Goal: Information Seeking & Learning: Learn about a topic

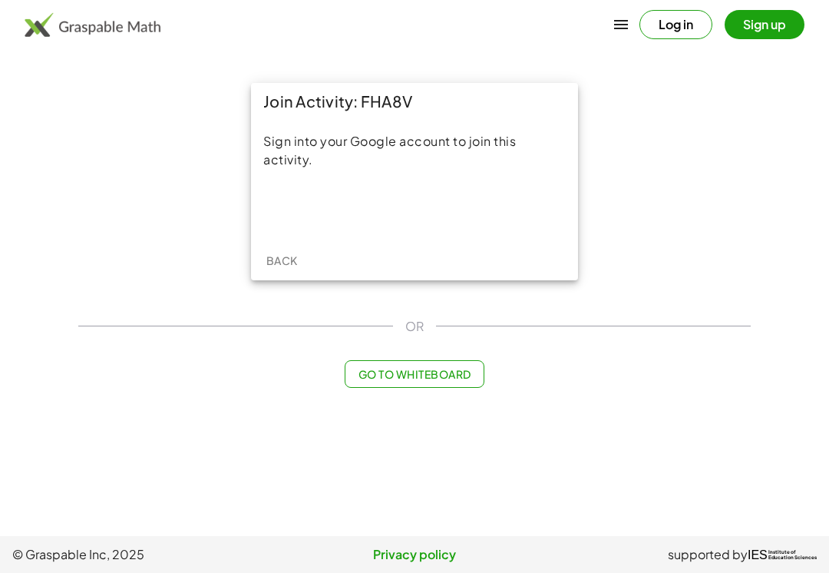
click at [467, 201] on div "Sign in with Google. Opens in new tab" at bounding box center [414, 209] width 141 height 34
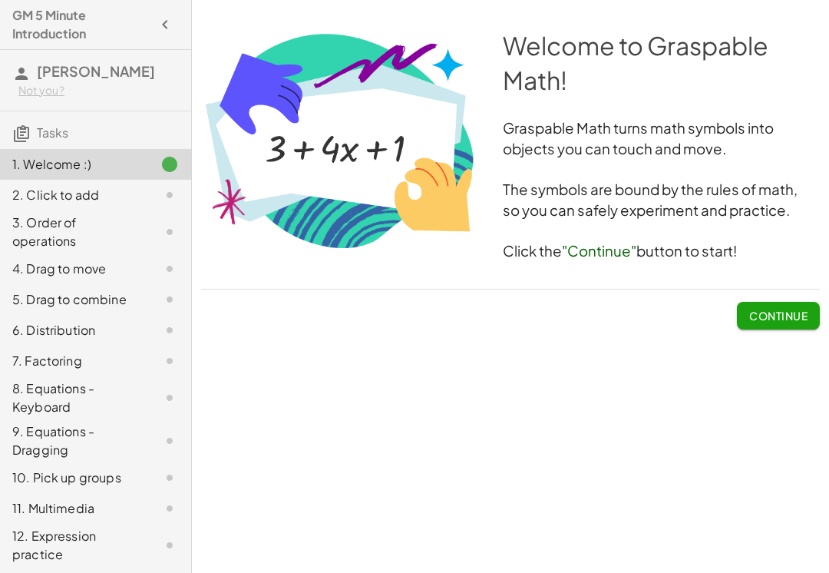
click at [792, 307] on button "Continue" at bounding box center [778, 316] width 83 height 28
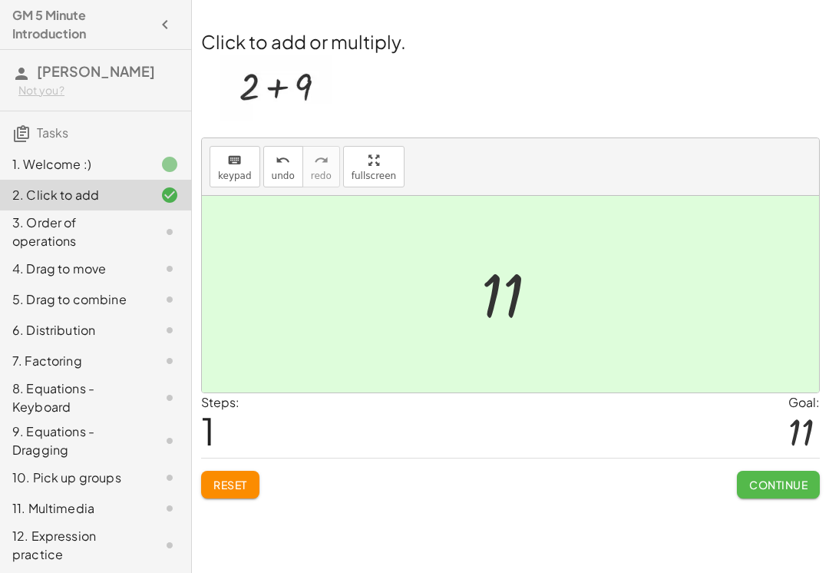
click at [767, 484] on span "Continue" at bounding box center [778, 484] width 58 height 14
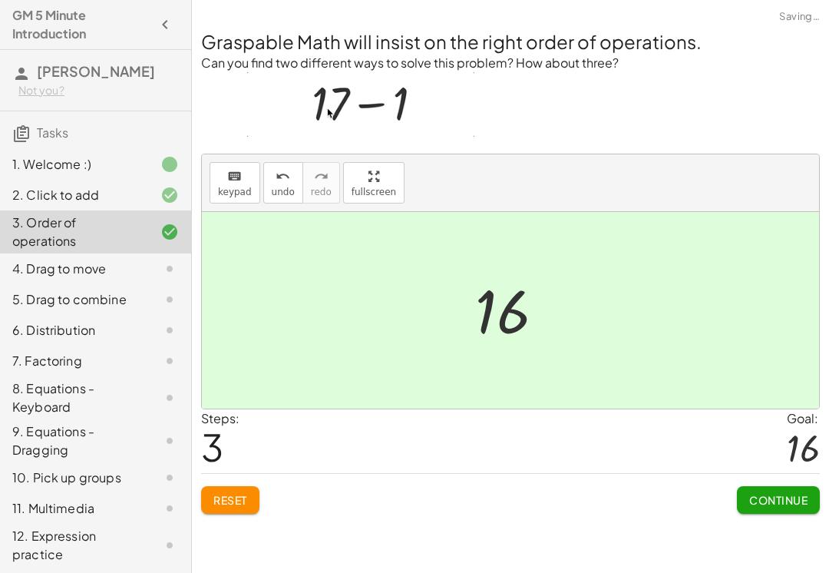
click at [762, 494] on span "Continue" at bounding box center [778, 500] width 58 height 14
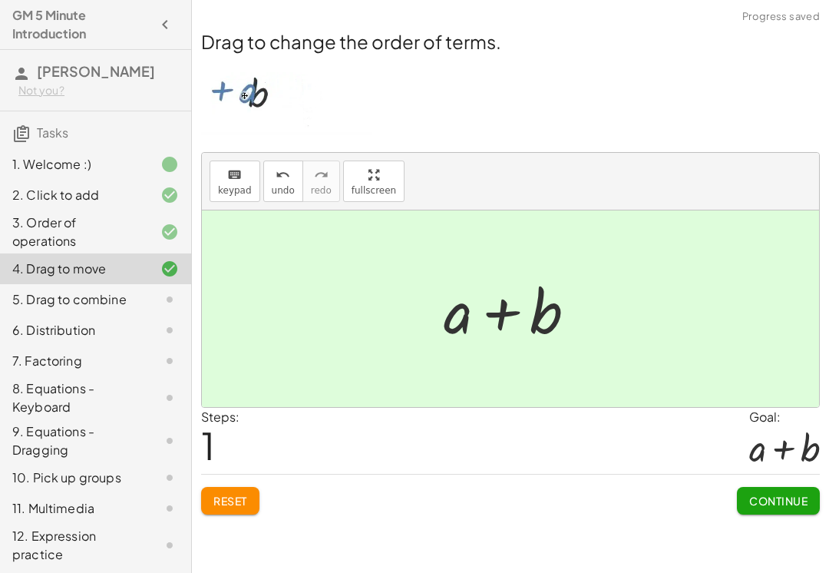
click at [771, 496] on span "Continue" at bounding box center [778, 500] width 58 height 14
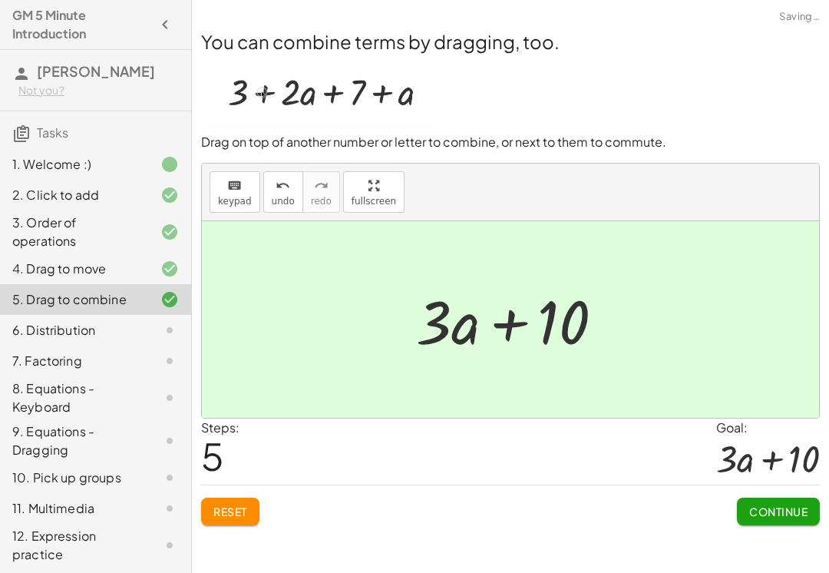
click at [773, 511] on span "Continue" at bounding box center [778, 511] width 58 height 14
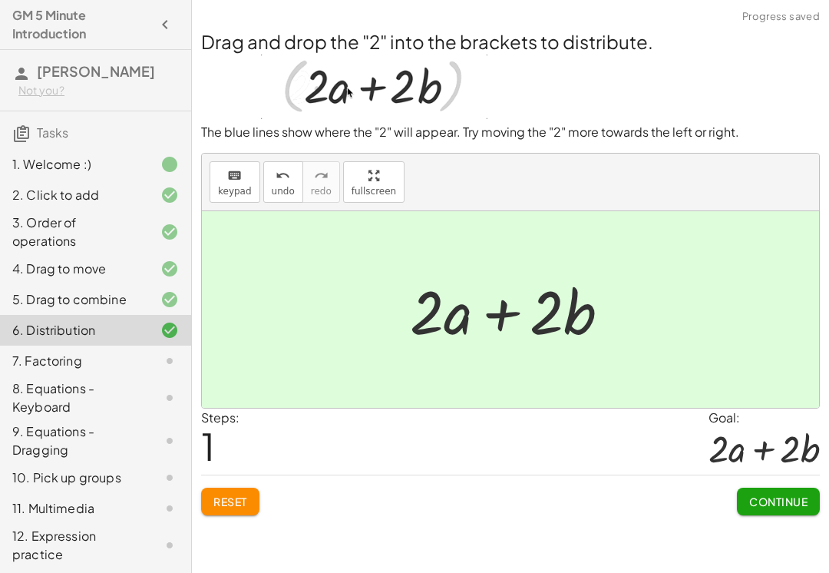
click at [767, 495] on span "Continue" at bounding box center [778, 501] width 58 height 14
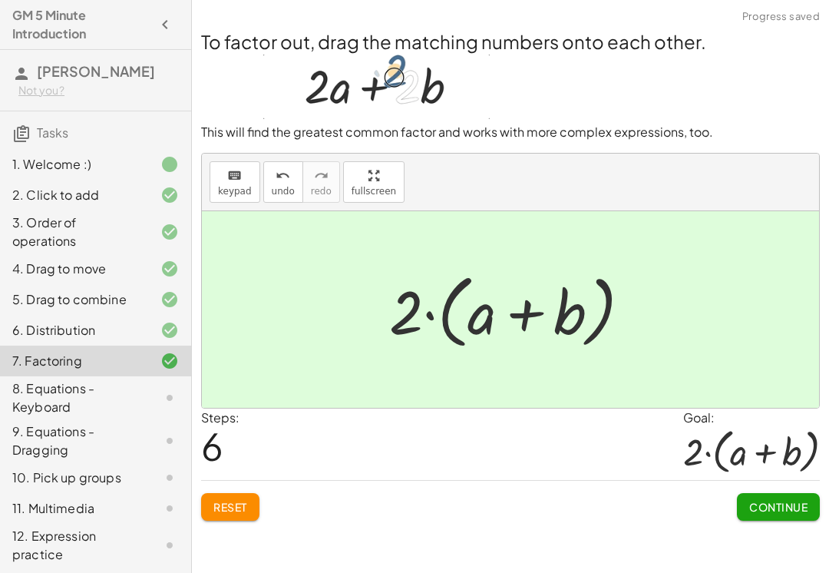
click at [791, 506] on span "Continue" at bounding box center [778, 507] width 58 height 14
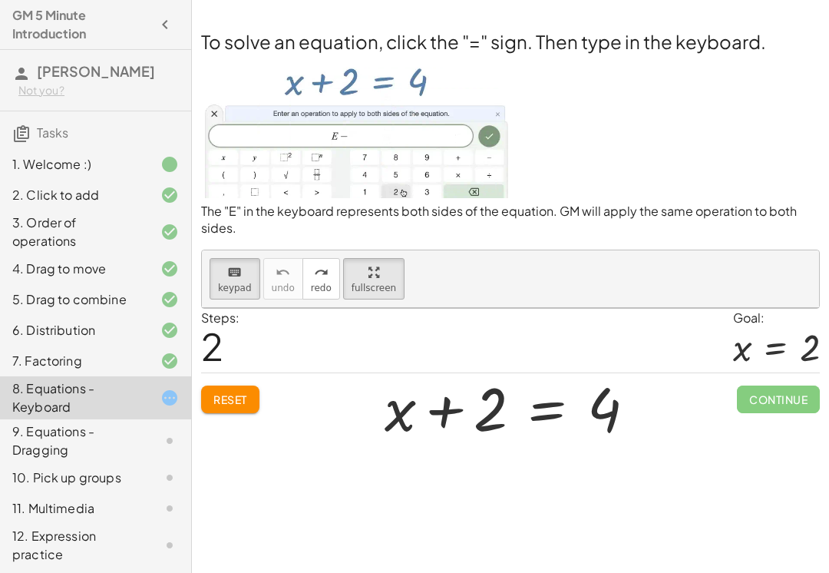
click at [711, 272] on div "keyboard keypad undo [PERSON_NAME] redo fullscreen" at bounding box center [510, 279] width 617 height 58
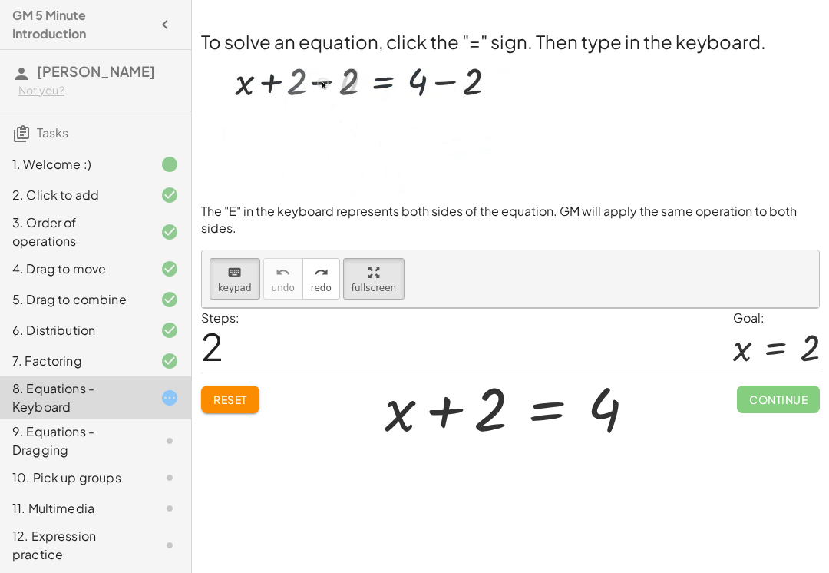
click at [664, 463] on div "Welcome to Graspable Math! Graspable Math turns math symbols into objects you c…" at bounding box center [510, 286] width 637 height 573
click at [664, 462] on div "Welcome to Graspable Math! Graspable Math turns math symbols into objects you c…" at bounding box center [510, 286] width 637 height 573
click at [668, 494] on div "Welcome to Graspable Math! Graspable Math turns math symbols into objects you c…" at bounding box center [510, 286] width 637 height 573
click at [678, 460] on div "Welcome to Graspable Math! Graspable Math turns math symbols into objects you c…" at bounding box center [510, 286] width 637 height 573
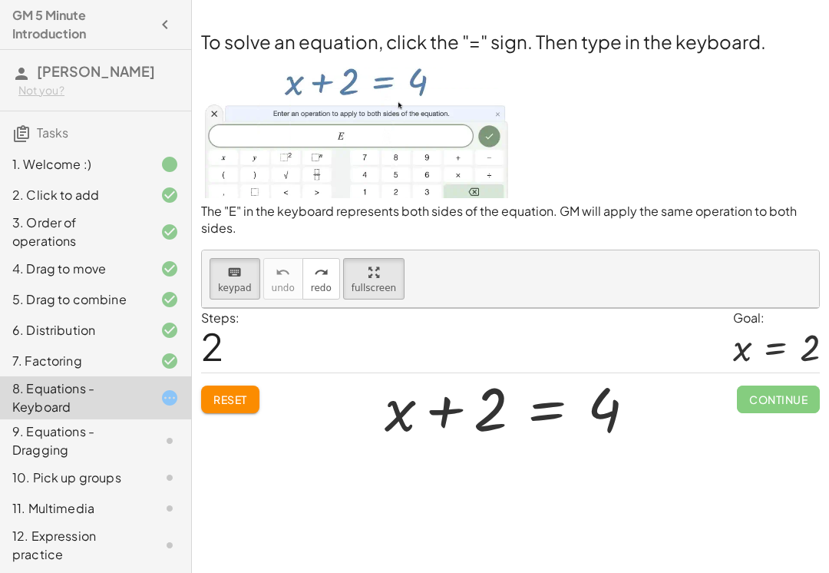
click at [269, 138] on img at bounding box center [355, 126] width 309 height 144
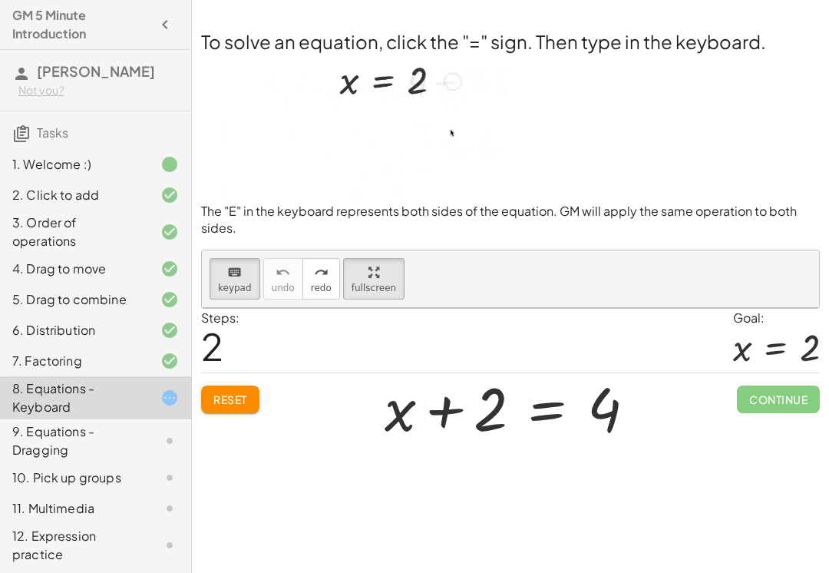
click at [238, 115] on img at bounding box center [355, 126] width 309 height 144
click at [249, 407] on button "Reset" at bounding box center [230, 399] width 58 height 28
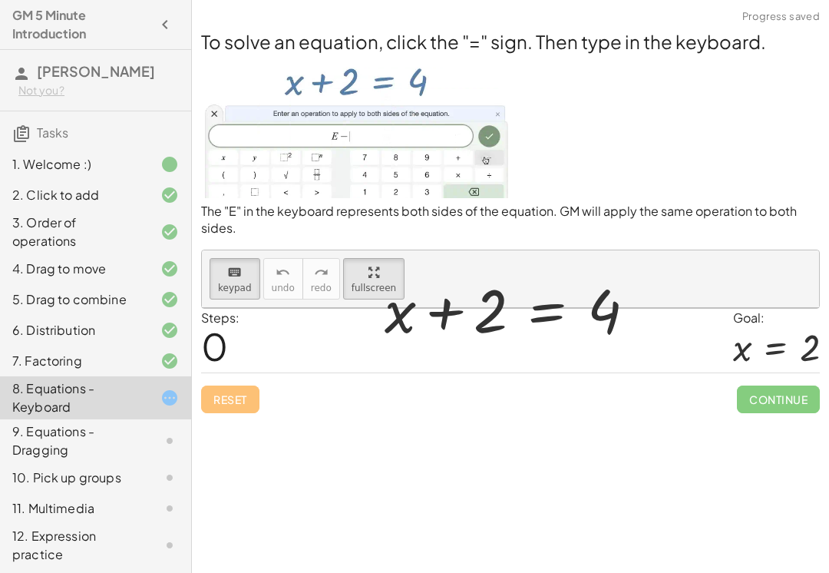
click at [225, 403] on div "Reset Continue" at bounding box center [510, 392] width 619 height 41
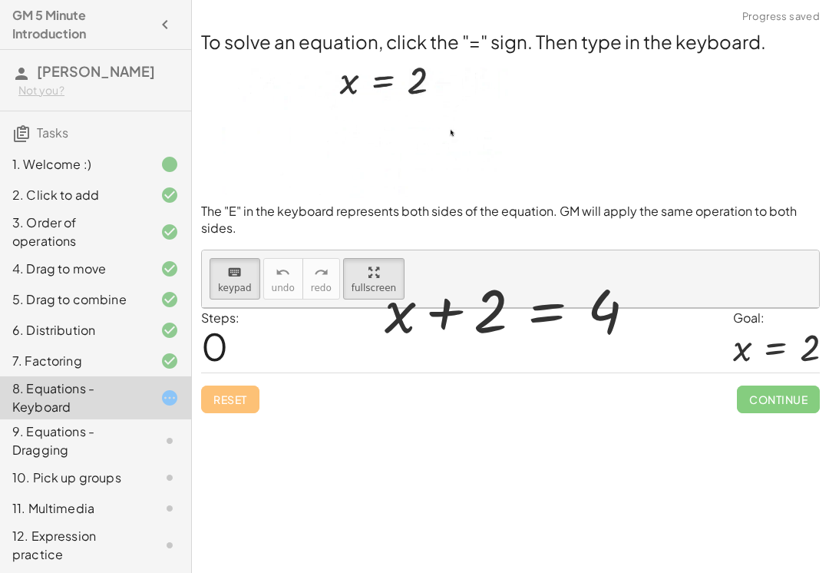
click at [225, 403] on div "Reset Continue" at bounding box center [510, 392] width 619 height 41
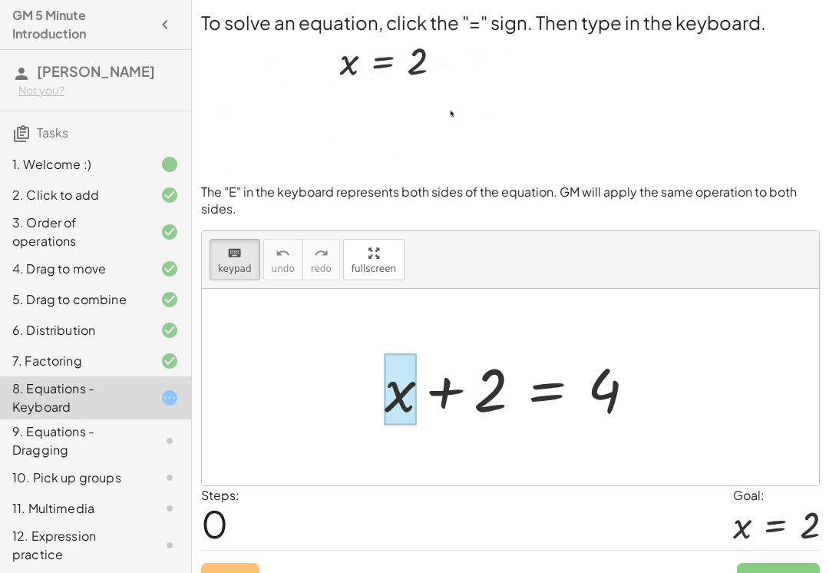
click at [393, 368] on div at bounding box center [400, 388] width 31 height 71
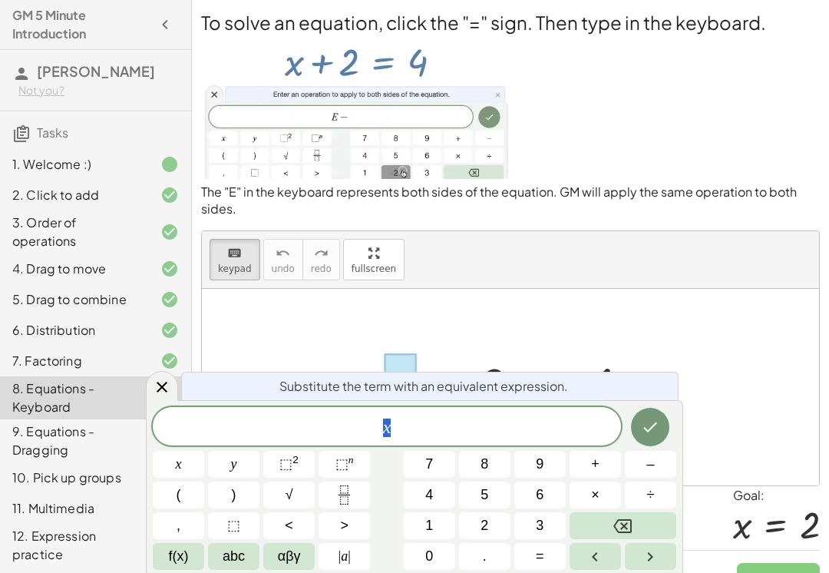
click at [497, 500] on button "5" at bounding box center [484, 494] width 51 height 27
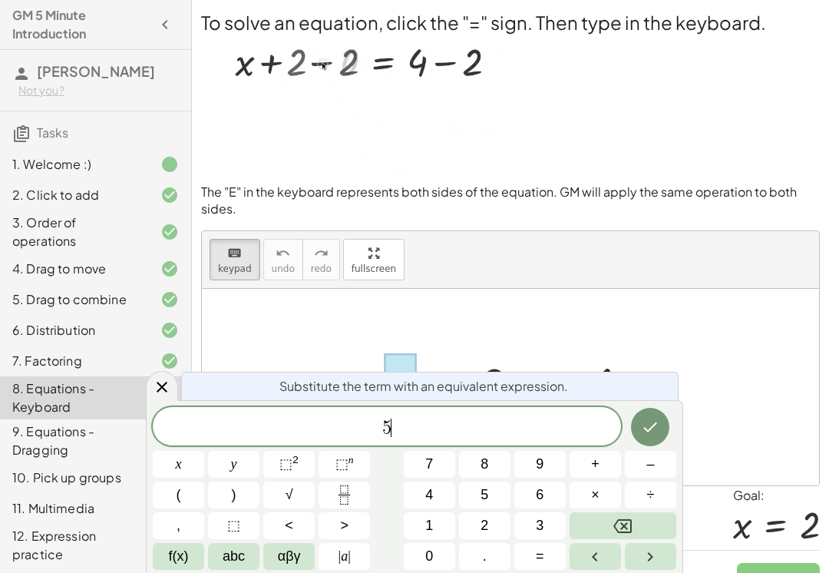
click at [652, 535] on button "Backspace" at bounding box center [622, 525] width 107 height 27
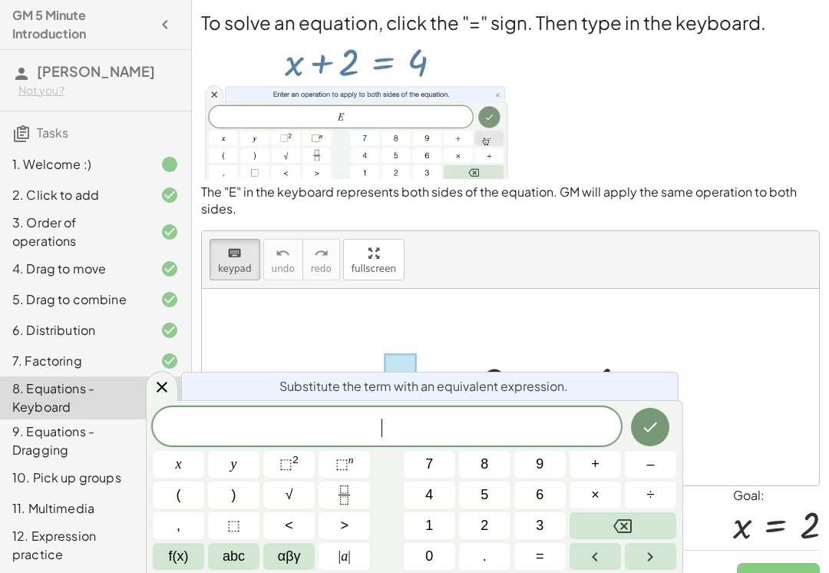
click at [652, 534] on button "Backspace" at bounding box center [622, 525] width 107 height 27
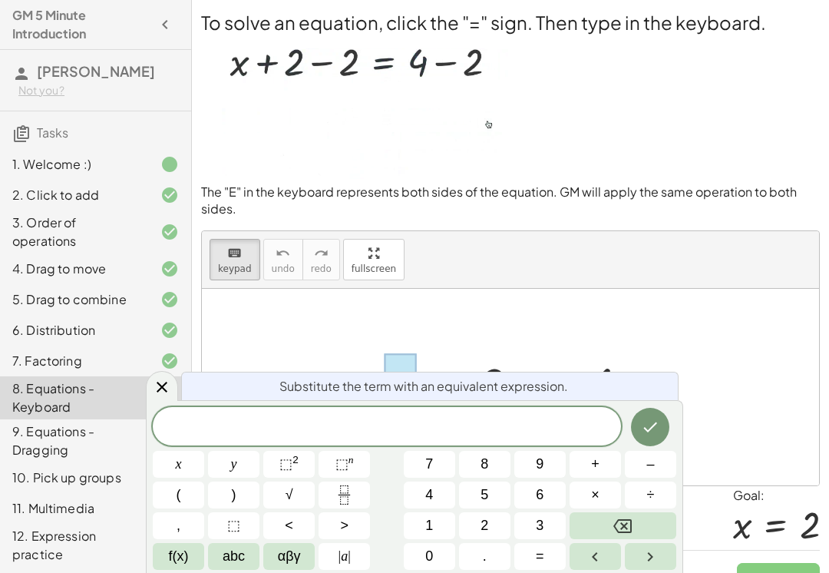
click at [227, 566] on span "abc" at bounding box center [234, 556] width 22 height 21
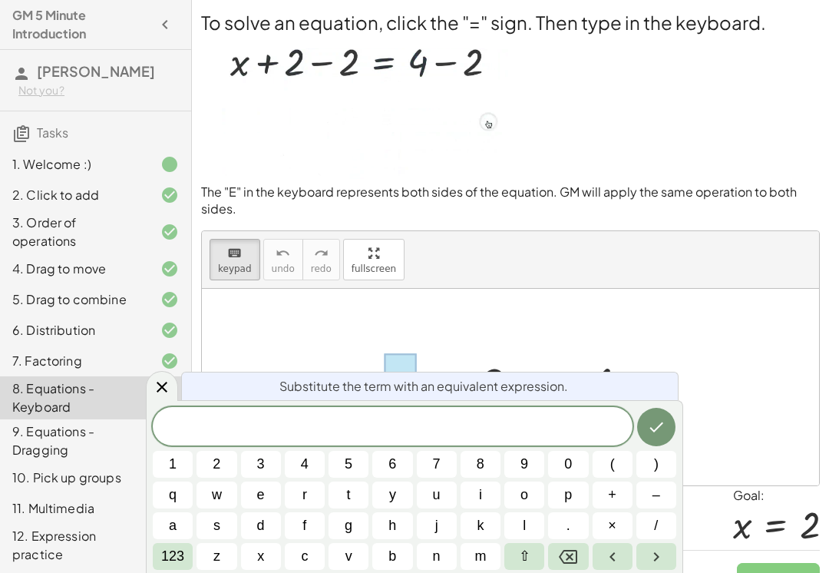
click at [226, 569] on button "z" at bounding box center [216, 556] width 40 height 27
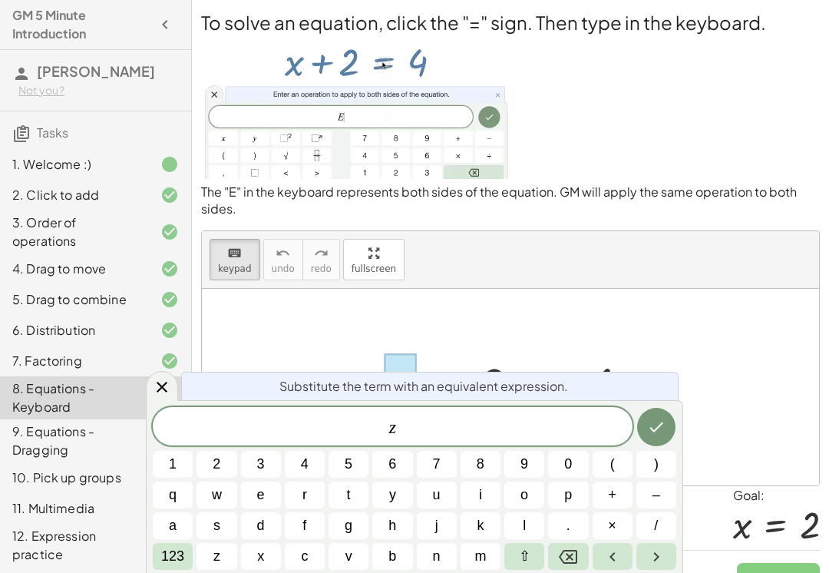
click at [573, 563] on icon "Backspace" at bounding box center [568, 557] width 18 height 14
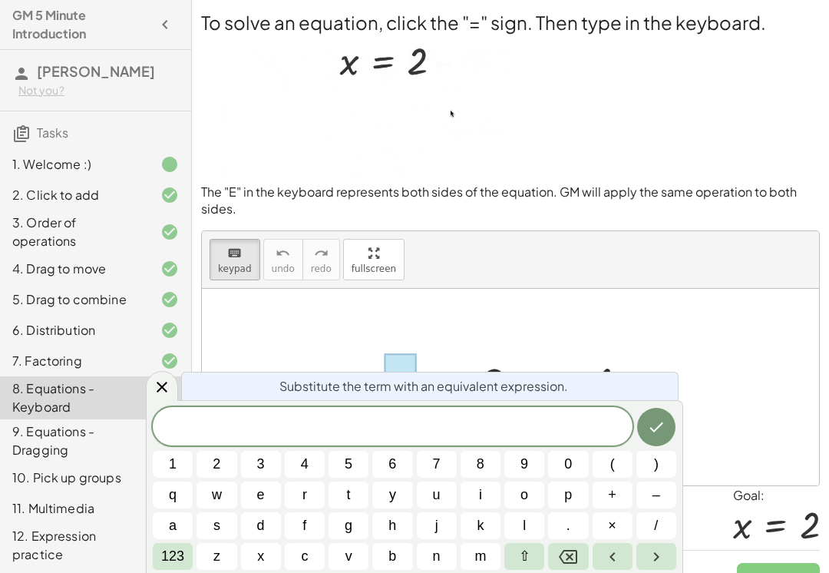
click at [256, 500] on button "e" at bounding box center [261, 494] width 40 height 27
click at [608, 566] on icon "Left arrow" at bounding box center [612, 556] width 18 height 18
click at [528, 566] on span "⇧" at bounding box center [525, 556] width 12 height 21
click at [258, 505] on span "e" at bounding box center [260, 494] width 9 height 21
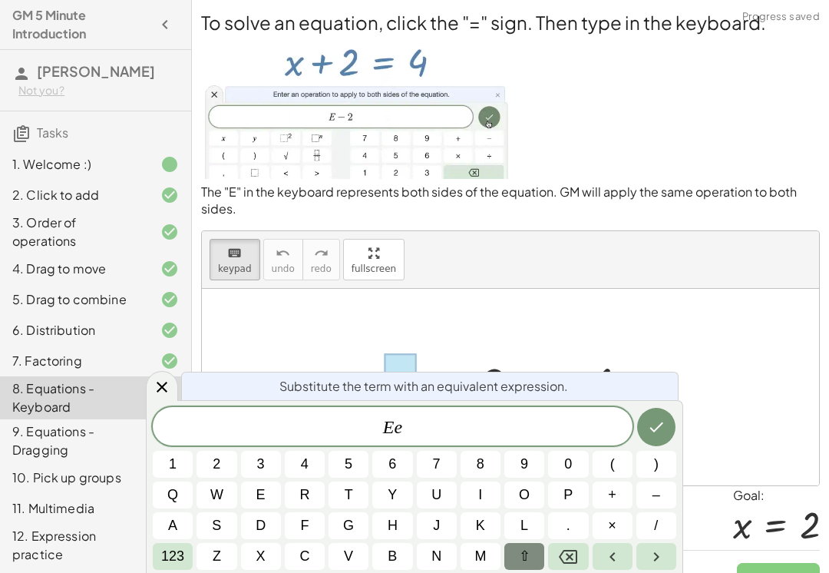
click at [665, 508] on button "–" at bounding box center [656, 494] width 40 height 27
click at [473, 438] on span "E − ​ e" at bounding box center [393, 427] width 480 height 21
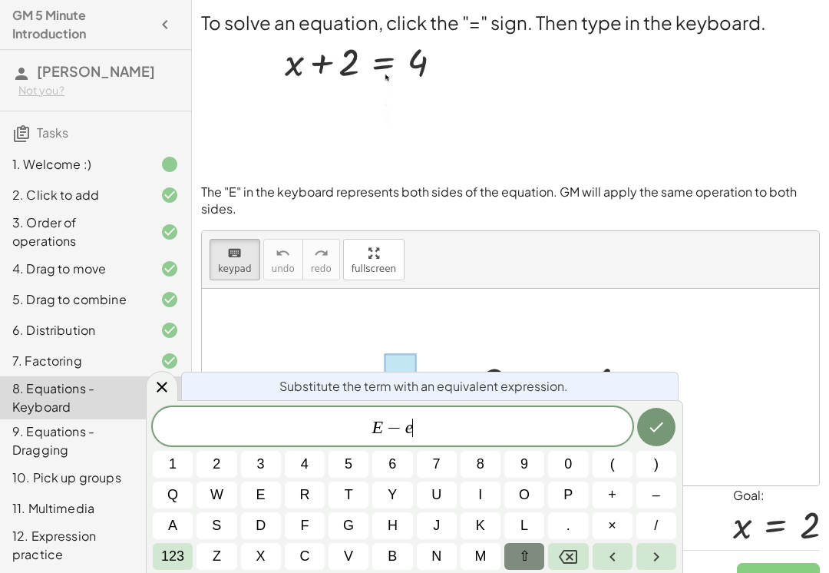
click at [568, 563] on icon "Backspace" at bounding box center [568, 557] width 18 height 14
click at [222, 477] on button "2" at bounding box center [216, 464] width 40 height 27
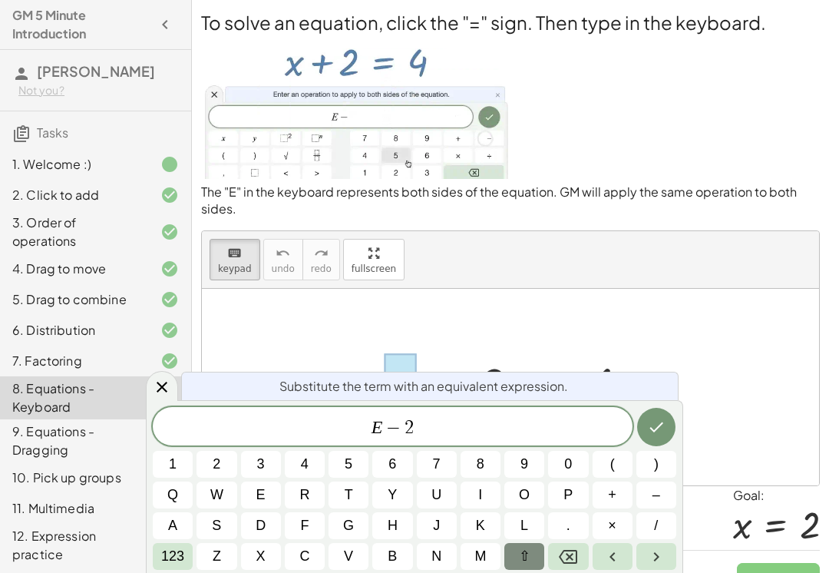
click at [655, 436] on icon "Done" at bounding box center [656, 427] width 18 height 18
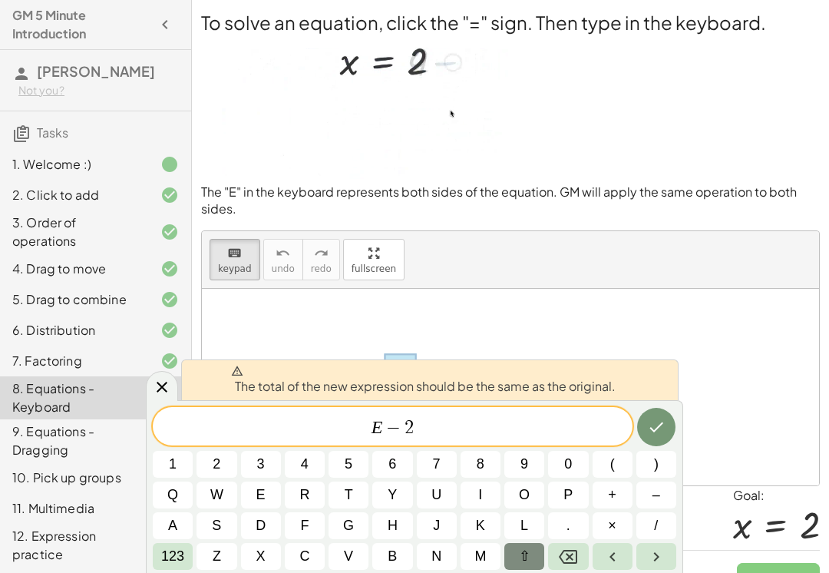
click at [400, 437] on span "−" at bounding box center [393, 427] width 22 height 18
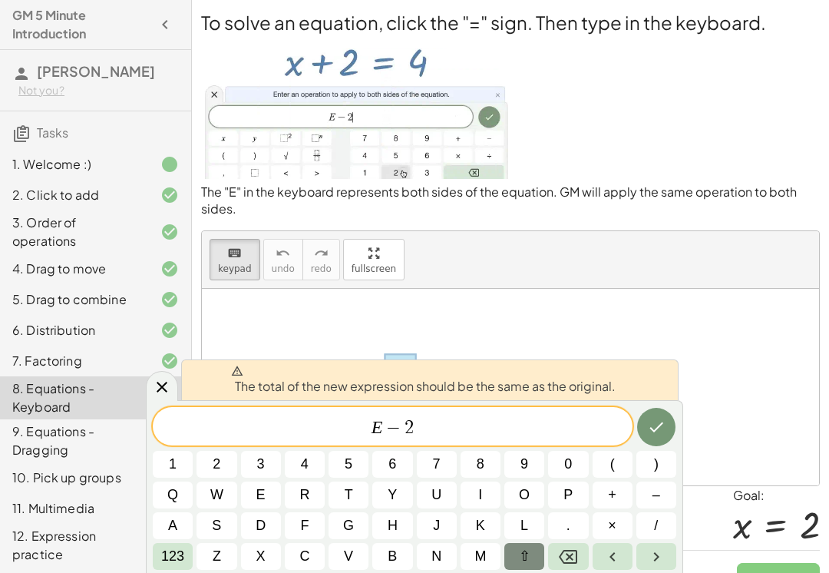
click at [575, 566] on icon "Backspace" at bounding box center [568, 556] width 18 height 18
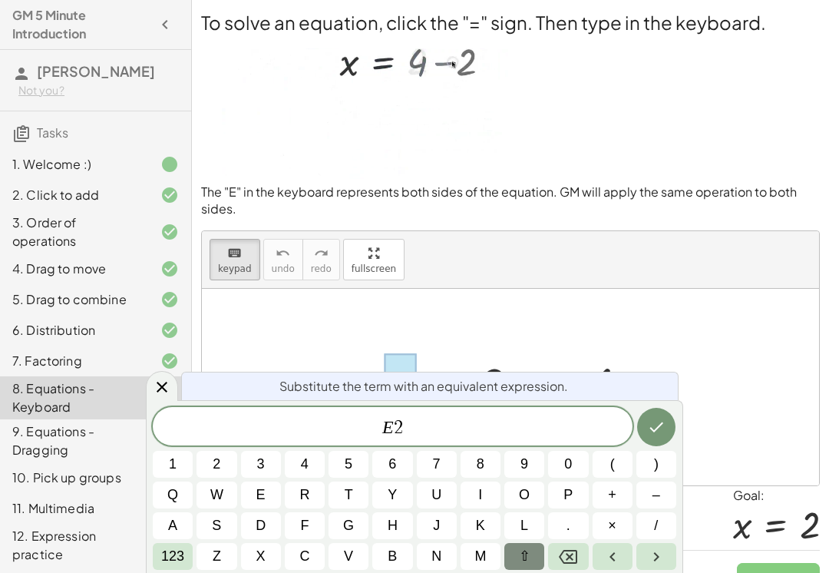
click at [662, 508] on button "–" at bounding box center [656, 494] width 40 height 27
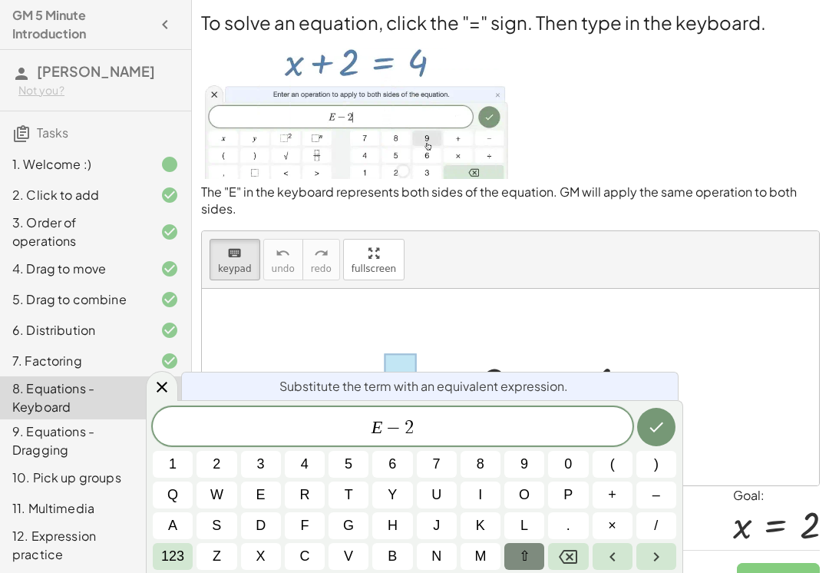
click at [655, 436] on icon "Done" at bounding box center [656, 427] width 18 height 18
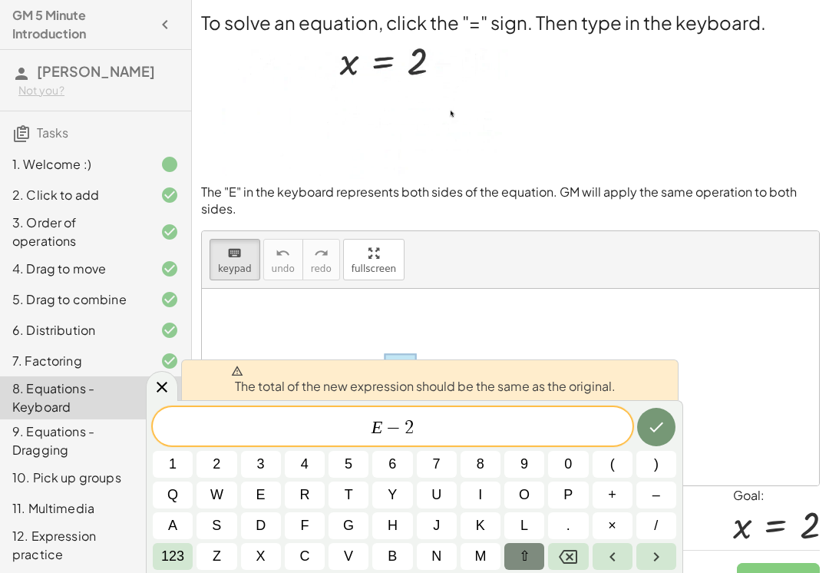
click at [568, 563] on icon "Backspace" at bounding box center [568, 557] width 18 height 14
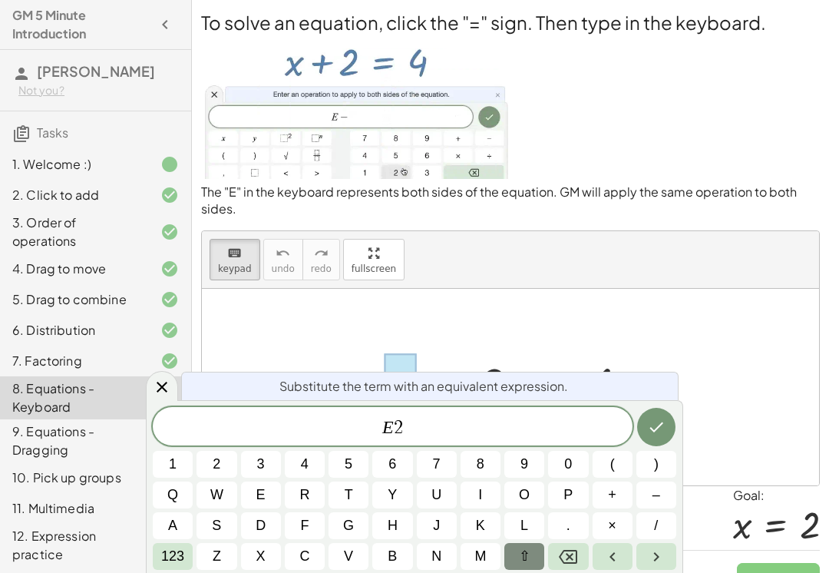
click at [171, 566] on span "123" at bounding box center [172, 556] width 23 height 21
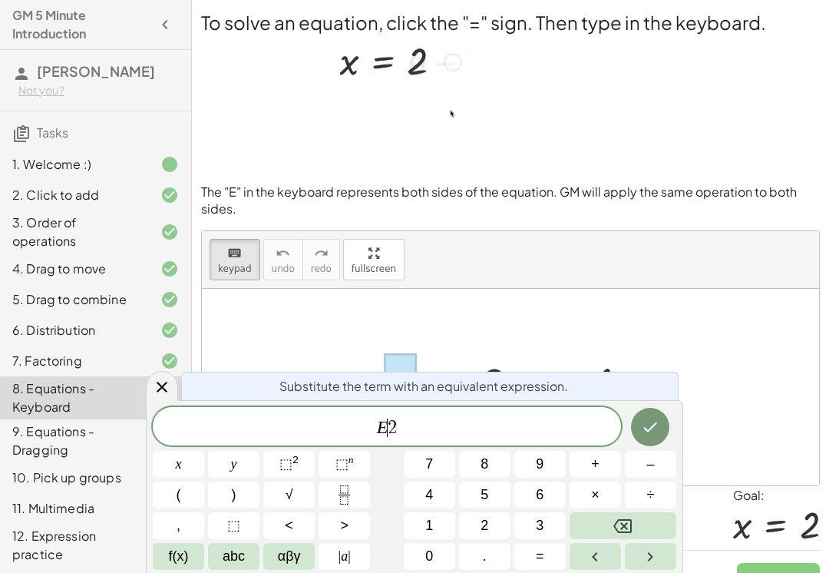
click at [649, 474] on span "–" at bounding box center [650, 464] width 8 height 21
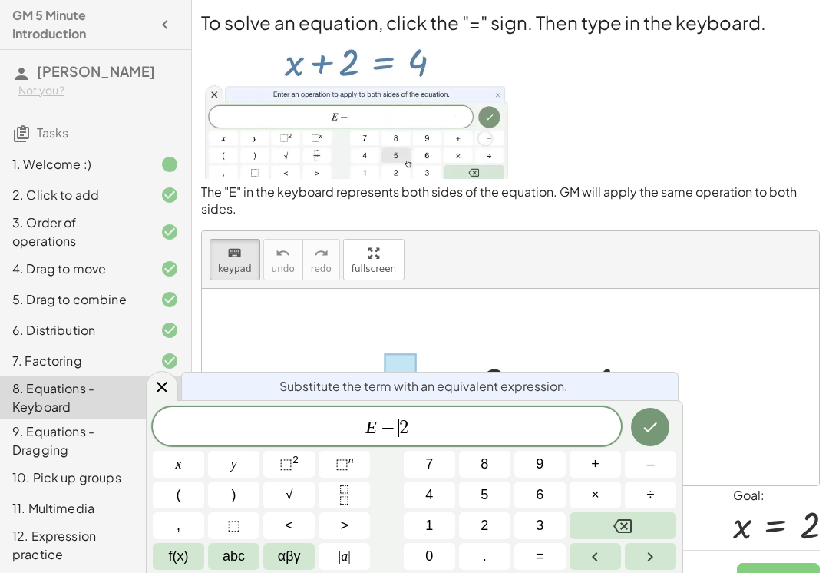
click at [645, 432] on icon "Done" at bounding box center [651, 427] width 14 height 10
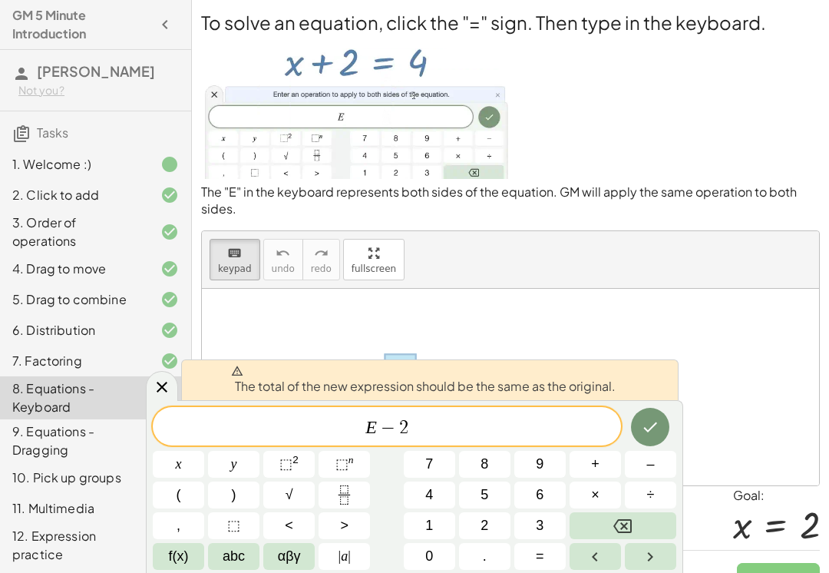
scroll to position [6, 0]
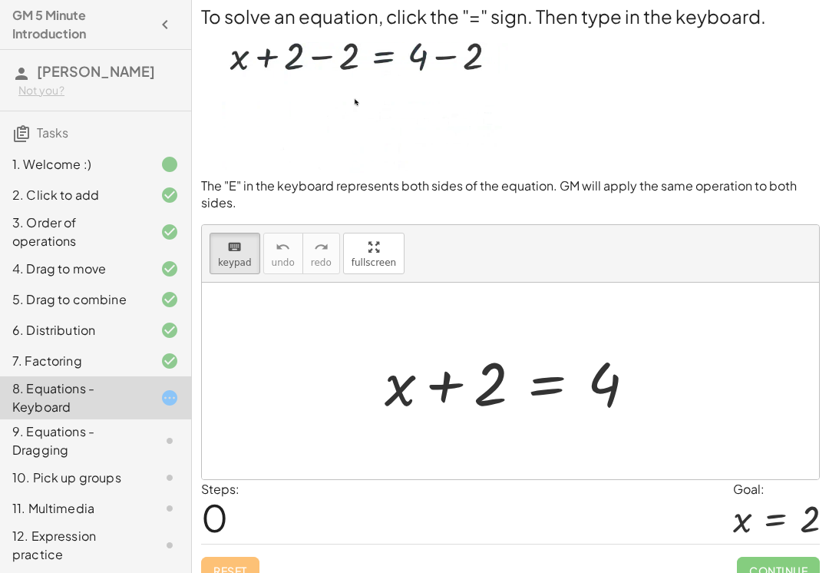
click at [368, 378] on div "+ x + 2 = 4" at bounding box center [510, 381] width 298 height 87
click at [367, 378] on div "+ x + 2 = 4" at bounding box center [510, 381] width 298 height 87
click at [551, 381] on div at bounding box center [516, 381] width 279 height 79
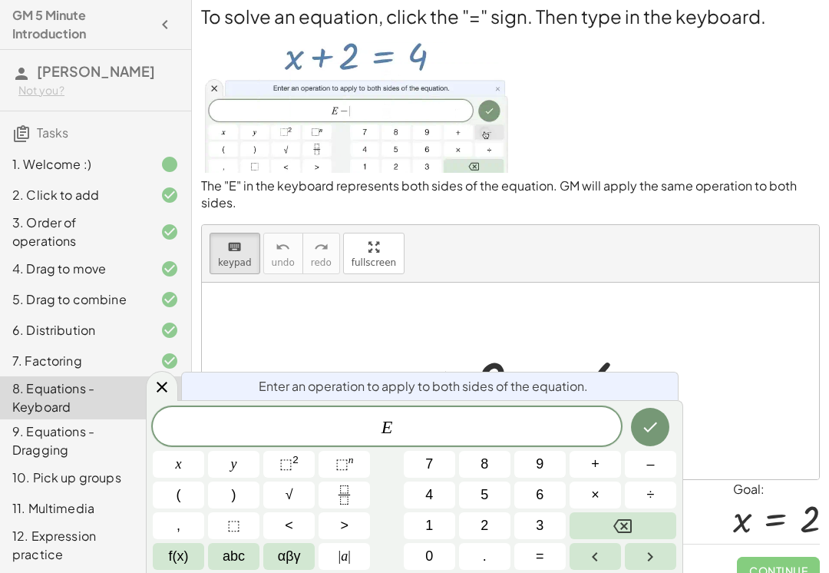
click at [655, 477] on button "–" at bounding box center [650, 464] width 51 height 27
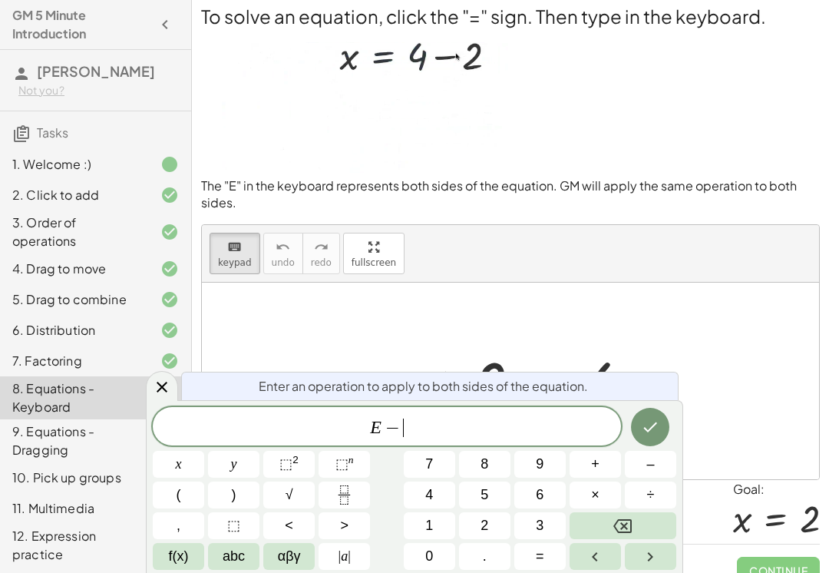
click at [485, 536] on span "2" at bounding box center [484, 525] width 8 height 21
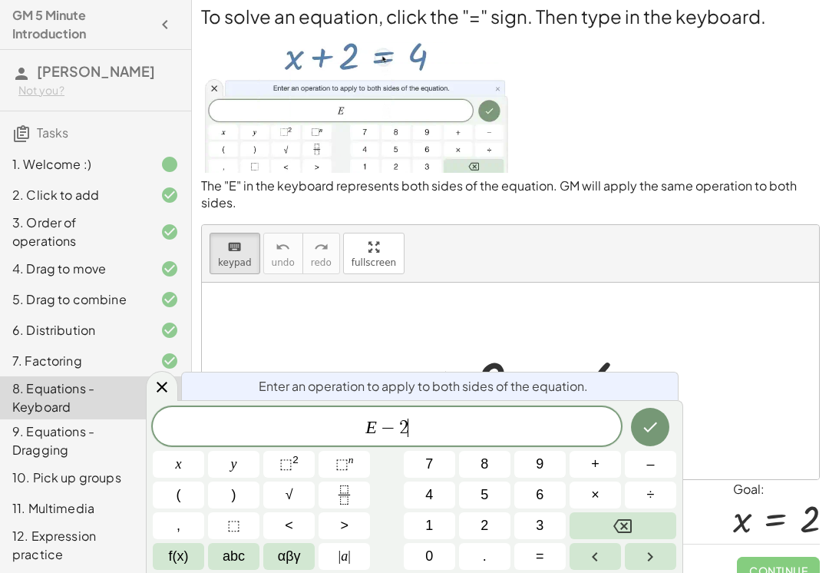
click at [659, 436] on icon "Done" at bounding box center [650, 427] width 18 height 18
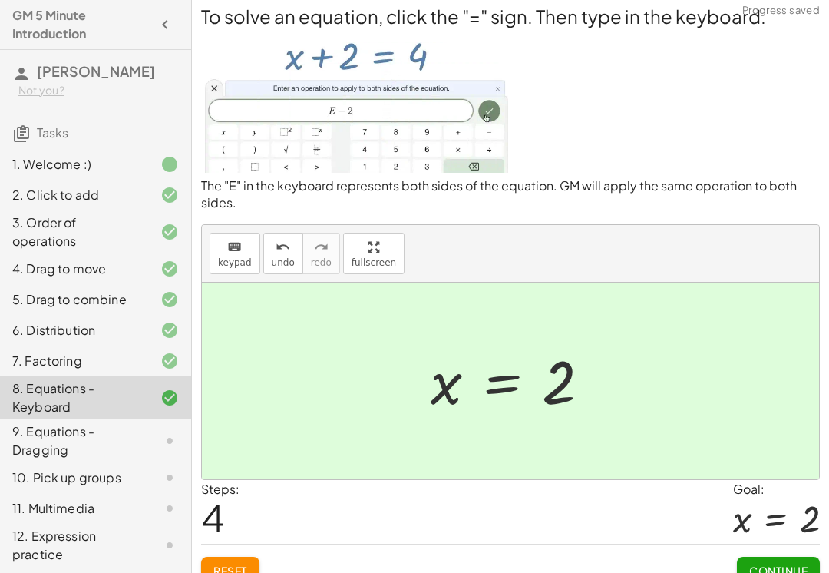
click at [781, 563] on span "Continue" at bounding box center [778, 570] width 58 height 14
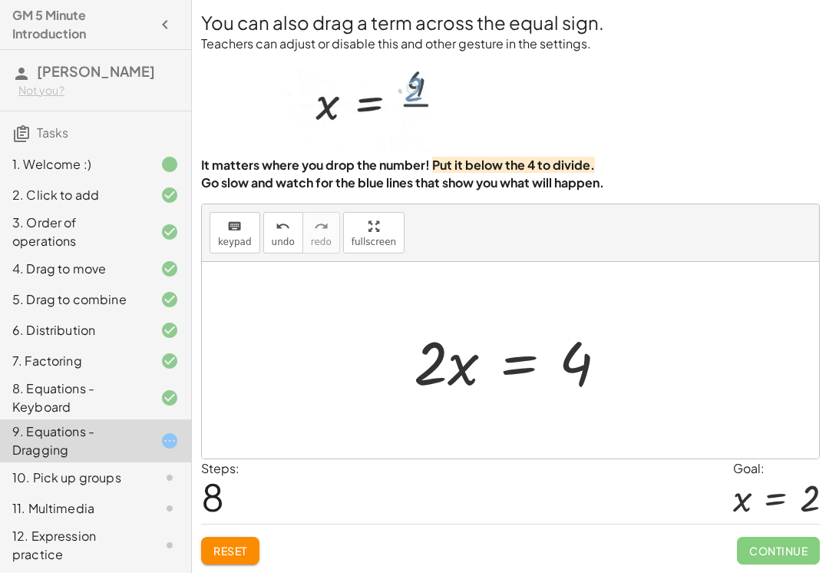
scroll to position [0, 0]
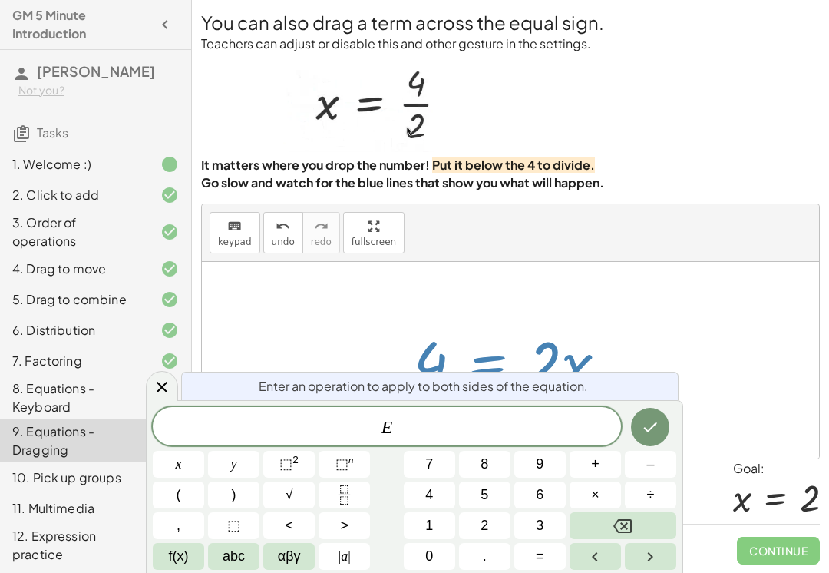
click at [647, 426] on icon "Done" at bounding box center [650, 427] width 18 height 18
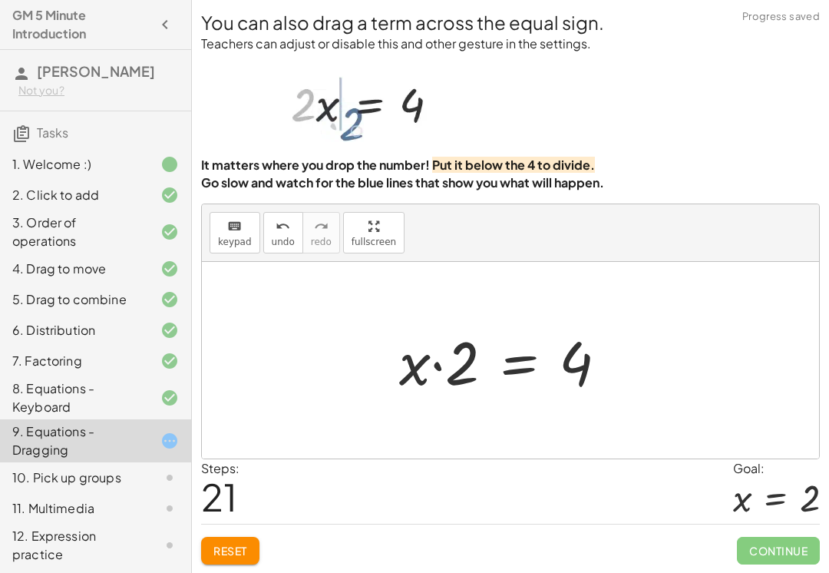
click at [246, 559] on button "Reset" at bounding box center [230, 550] width 58 height 28
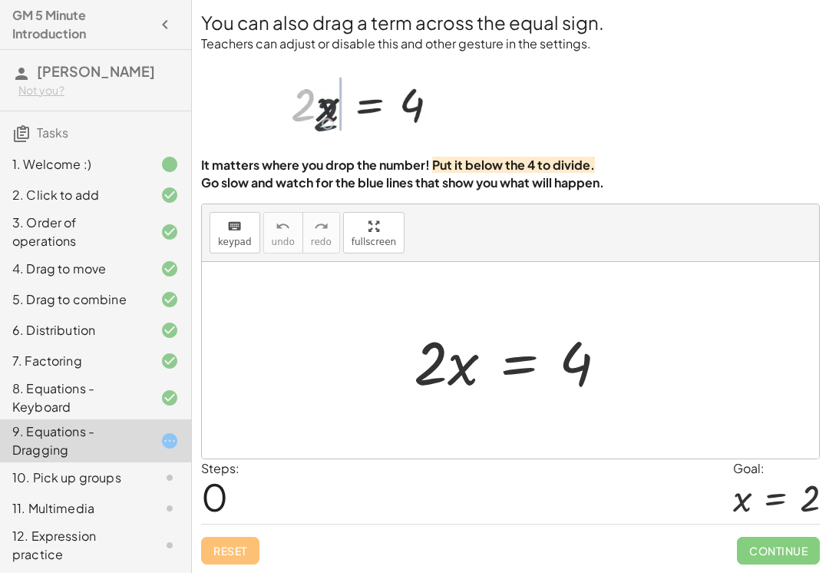
click at [100, 487] on div "10. Pick up groups" at bounding box center [74, 477] width 124 height 18
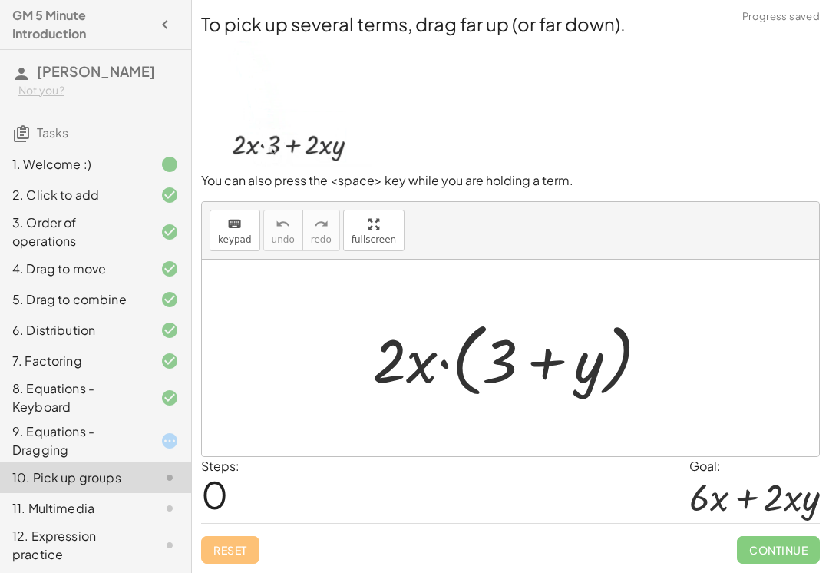
click at [157, 450] on div at bounding box center [157, 440] width 43 height 18
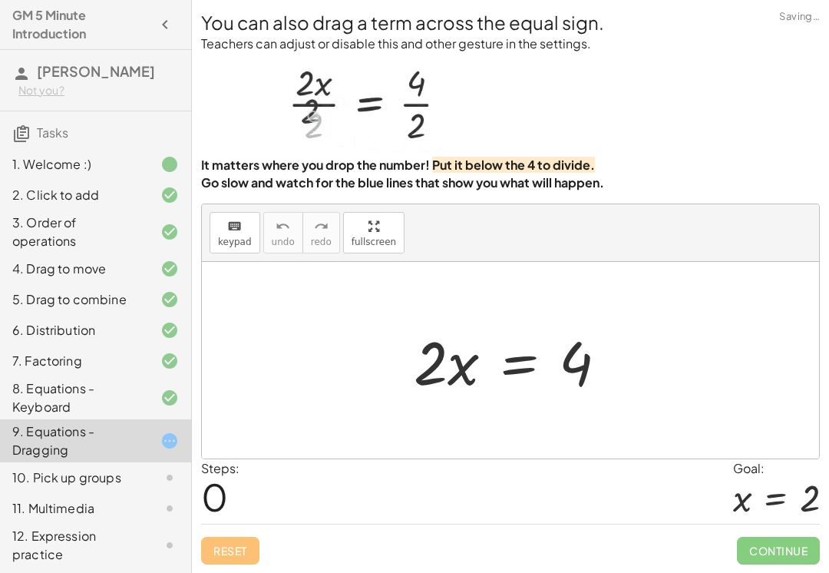
click at [174, 450] on icon at bounding box center [169, 440] width 18 height 18
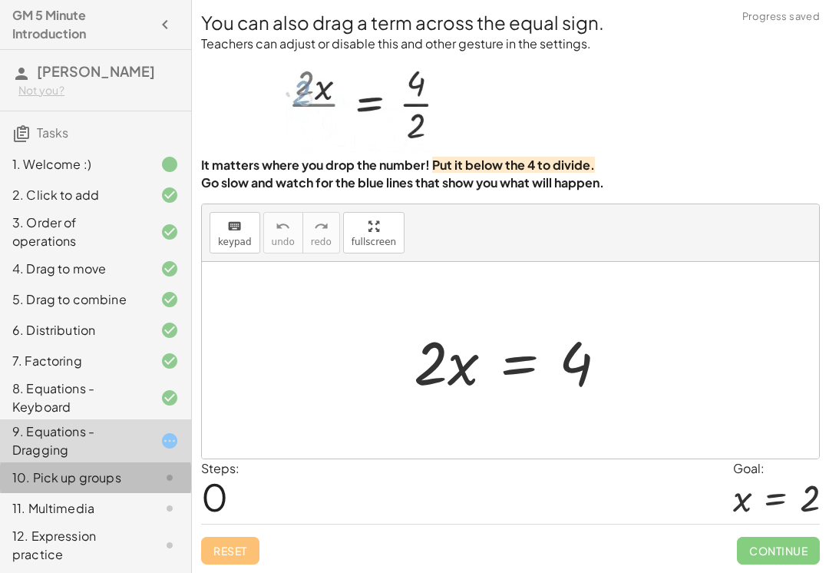
click at [88, 487] on div "10. Pick up groups" at bounding box center [74, 477] width 124 height 18
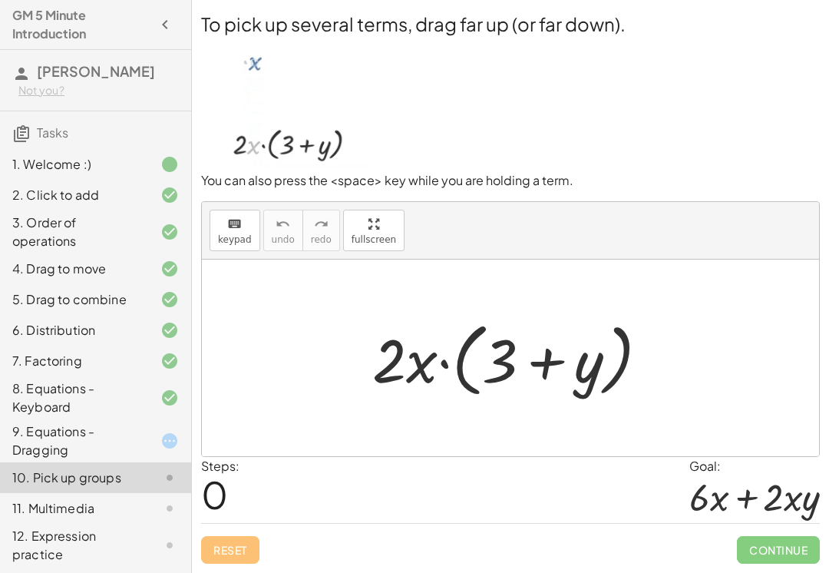
click at [359, 350] on div "· 2 · x · ( + 3 + y )" at bounding box center [510, 358] width 323 height 96
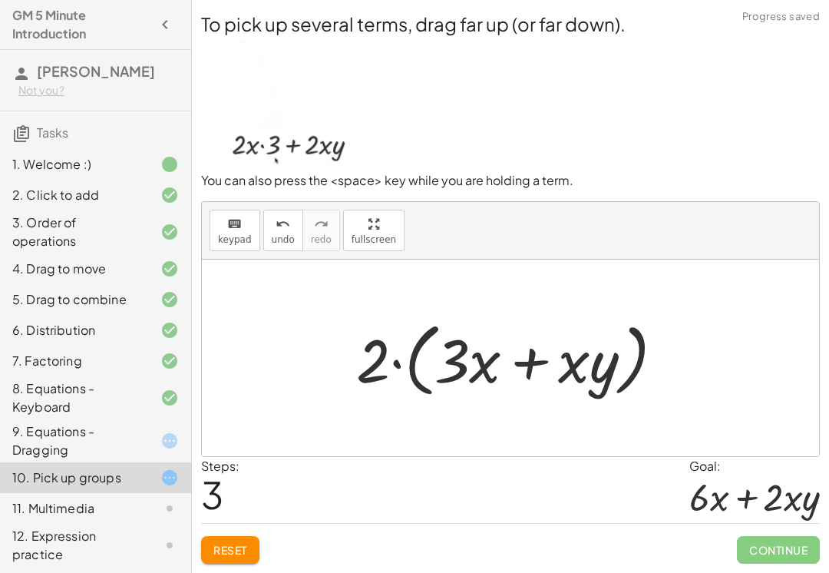
click at [237, 546] on span "Reset" at bounding box center [230, 550] width 34 height 14
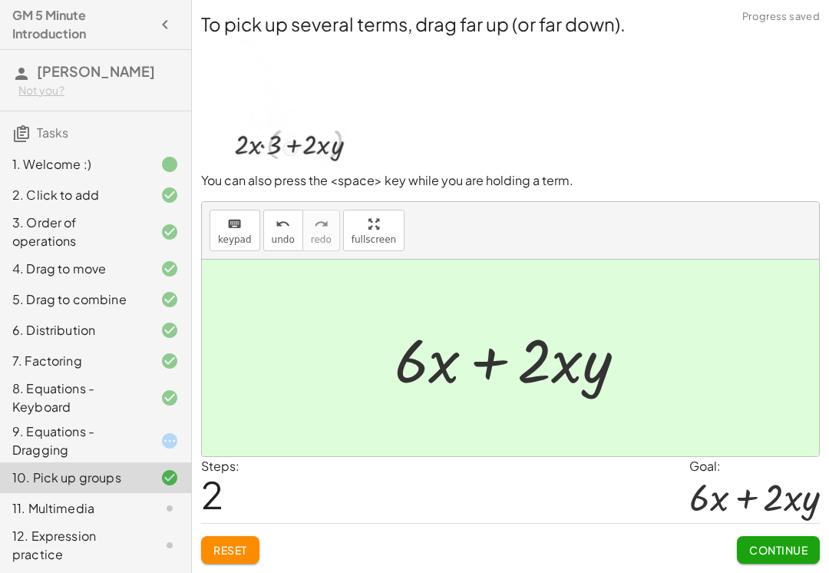
click at [753, 532] on div "Continue" at bounding box center [778, 543] width 83 height 40
click at [765, 563] on button "Continue" at bounding box center [778, 550] width 83 height 28
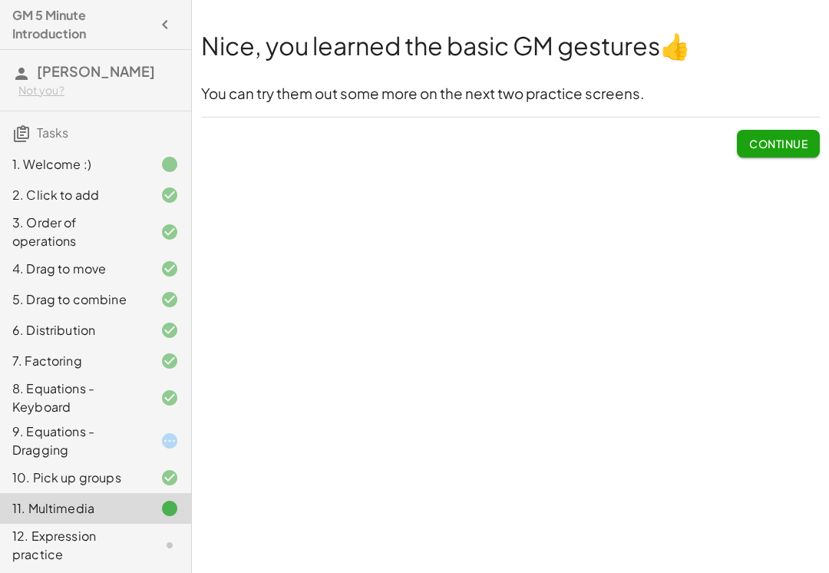
click at [790, 142] on span "Continue" at bounding box center [778, 144] width 58 height 14
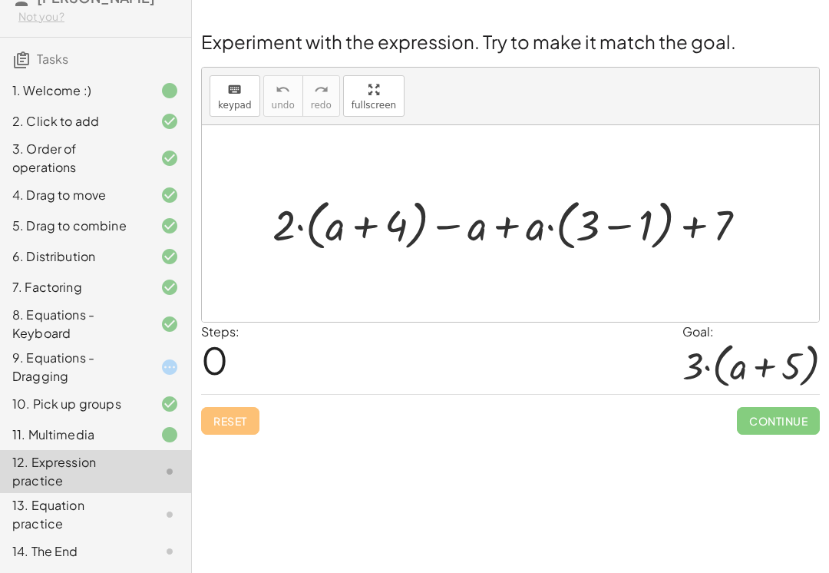
scroll to position [92, 0]
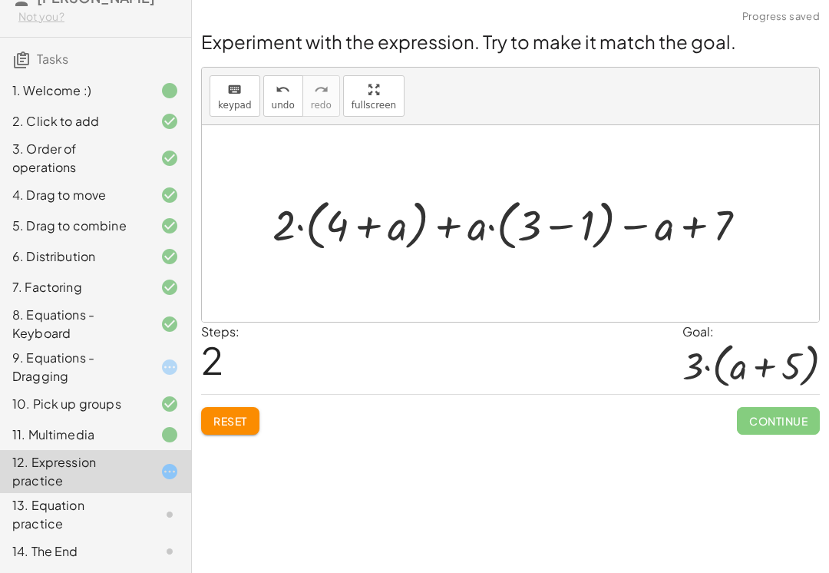
click at [223, 418] on span "Reset" at bounding box center [230, 421] width 34 height 14
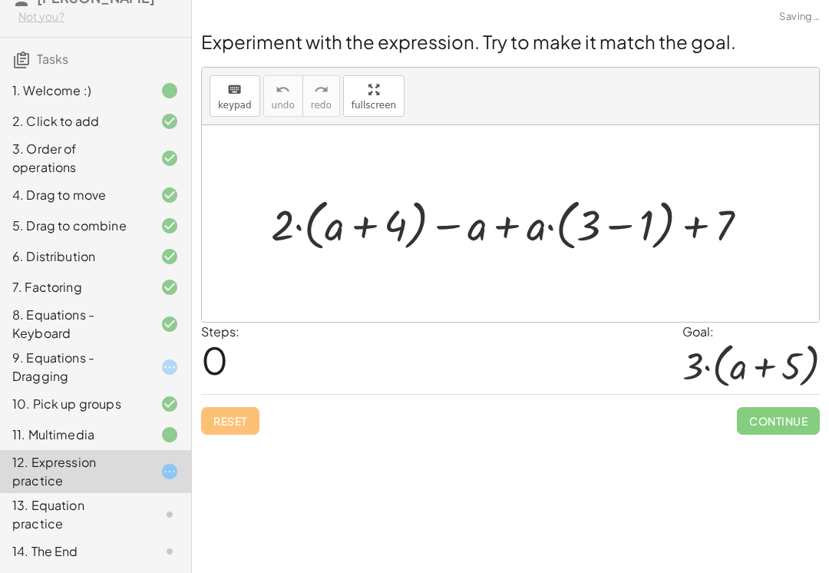
click at [227, 415] on div "Reset Continue" at bounding box center [510, 414] width 619 height 41
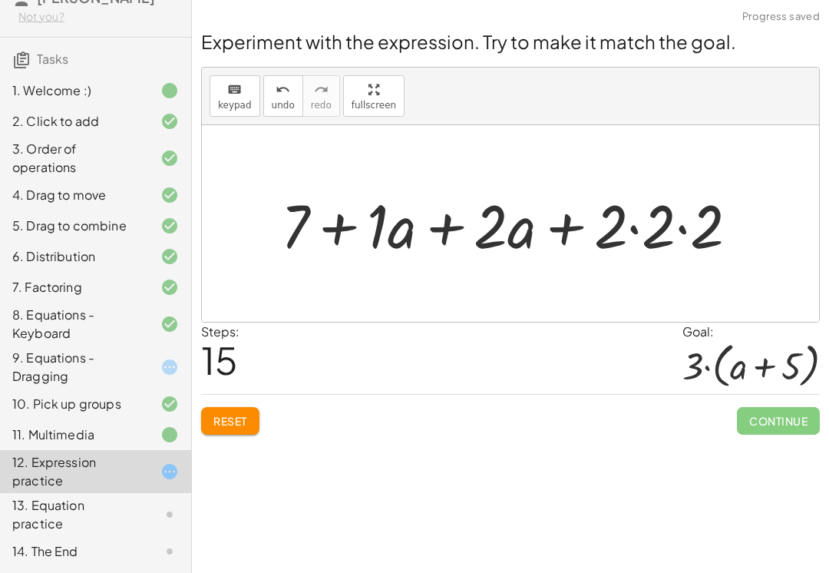
click at [692, 387] on div at bounding box center [750, 365] width 137 height 48
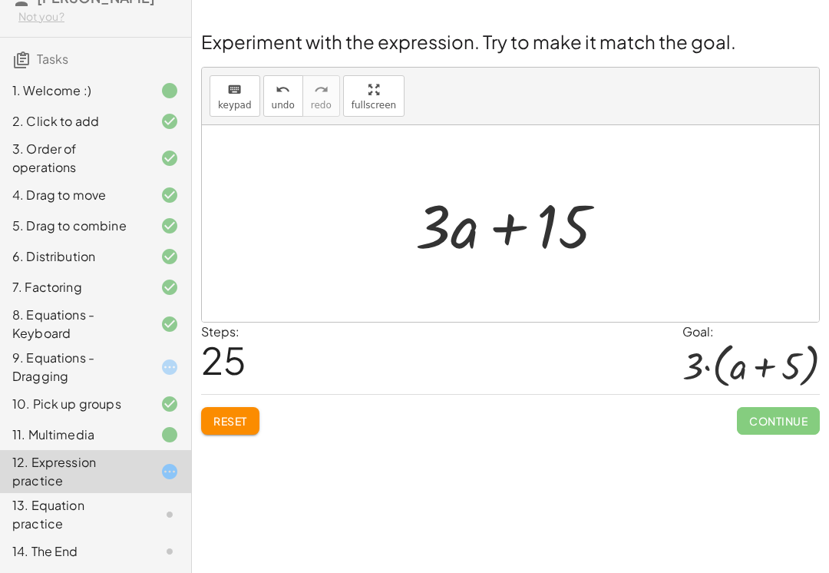
click at [221, 421] on span "Reset" at bounding box center [230, 421] width 34 height 14
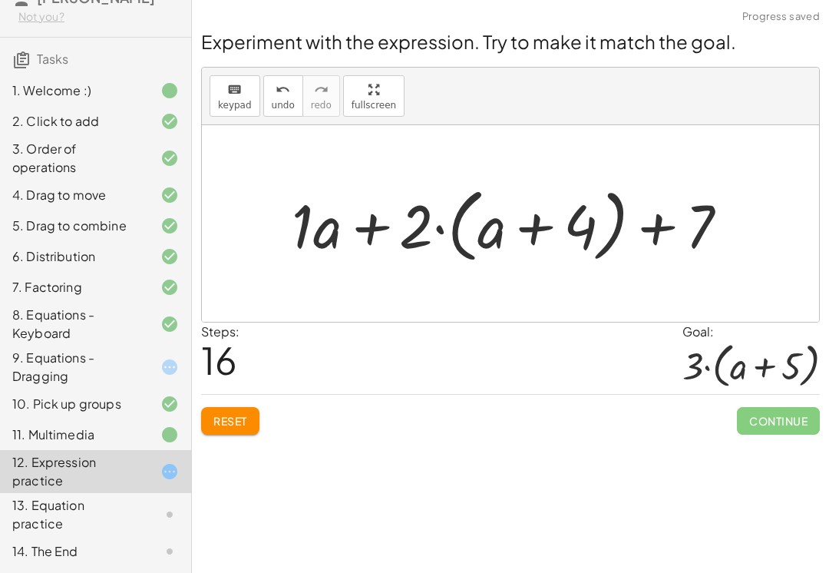
click at [253, 421] on button "Reset" at bounding box center [230, 421] width 58 height 28
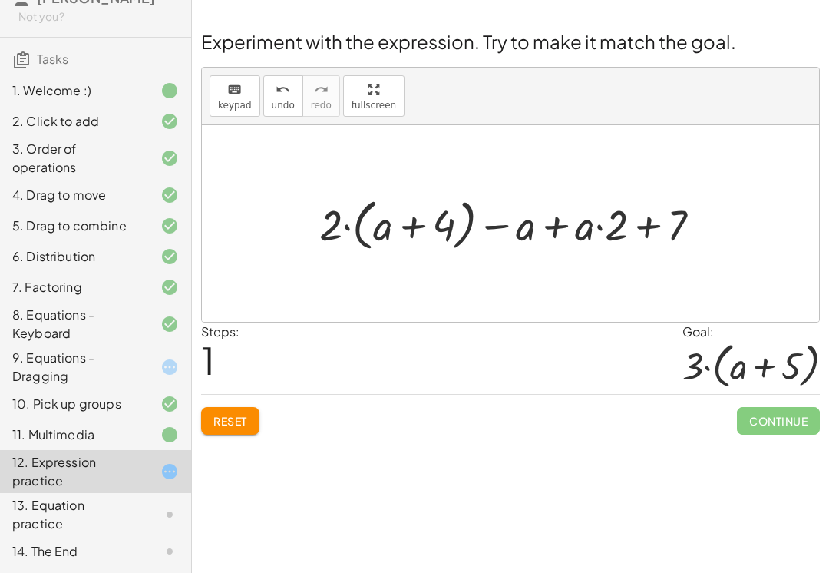
click at [251, 419] on button "Reset" at bounding box center [230, 421] width 58 height 28
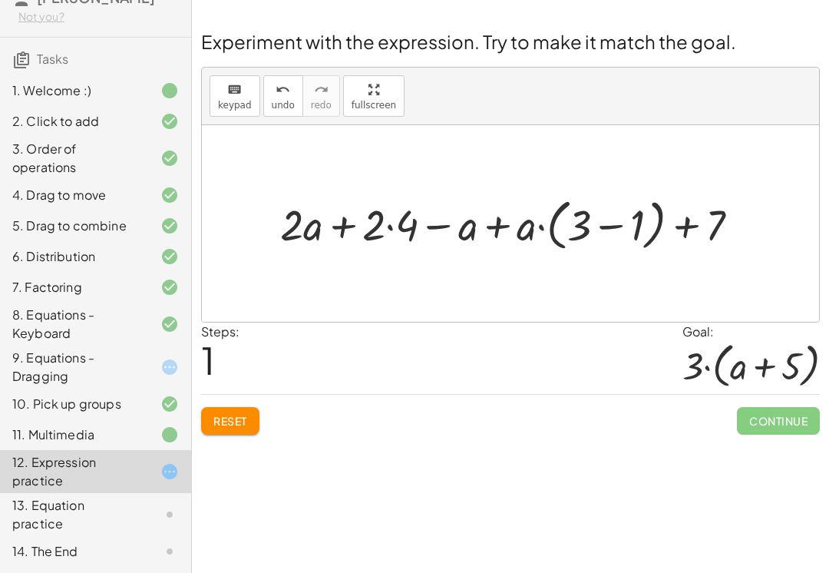
click at [767, 52] on h2 "Experiment with the expression. Try to make it match the goal." at bounding box center [510, 41] width 619 height 26
click at [764, 49] on h2 "Experiment with the expression. Try to make it match the goal." at bounding box center [510, 41] width 619 height 26
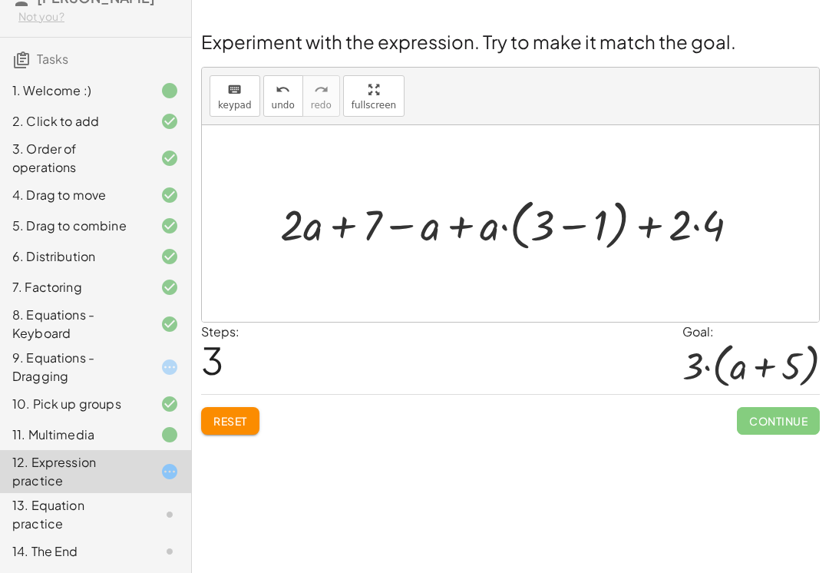
click at [235, 418] on span "Reset" at bounding box center [230, 421] width 34 height 14
